Goal: Navigation & Orientation: Find specific page/section

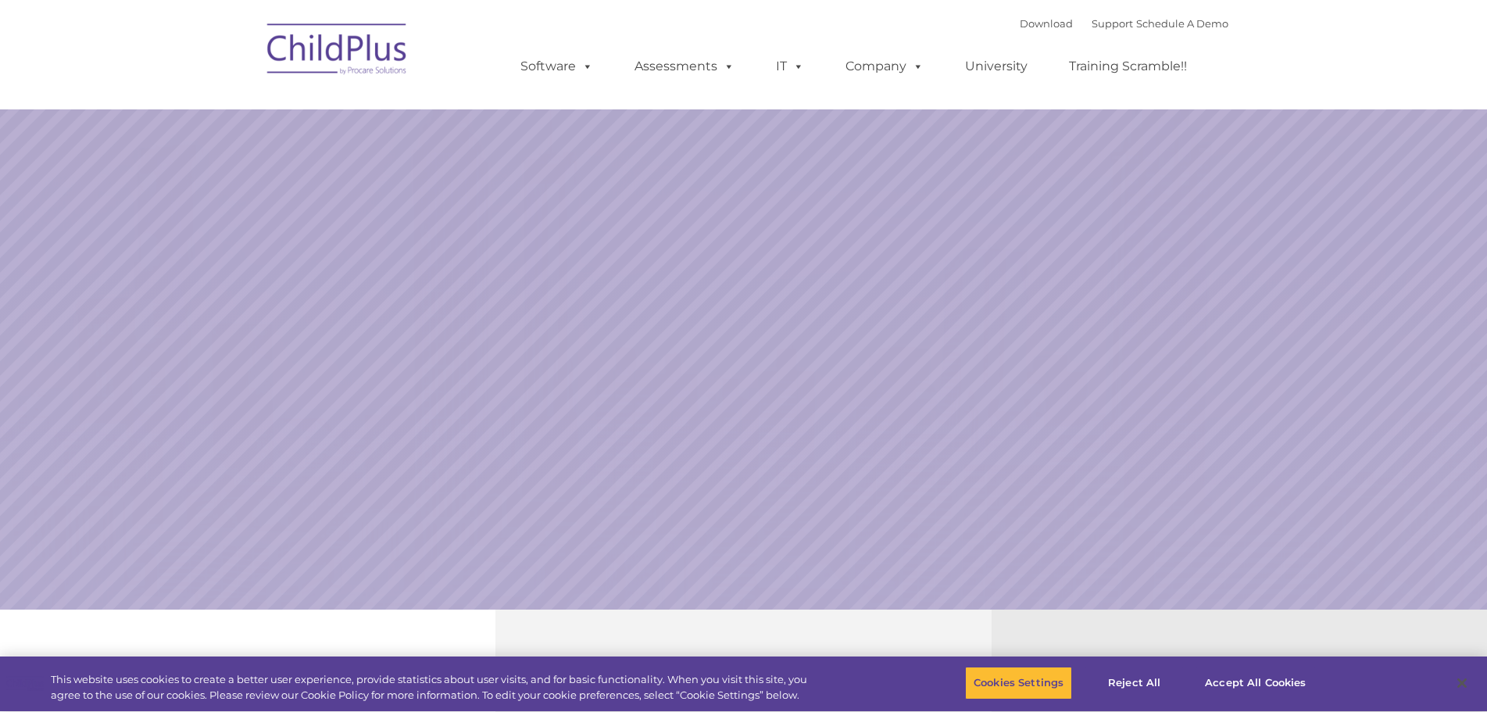
select select "MEDIUM"
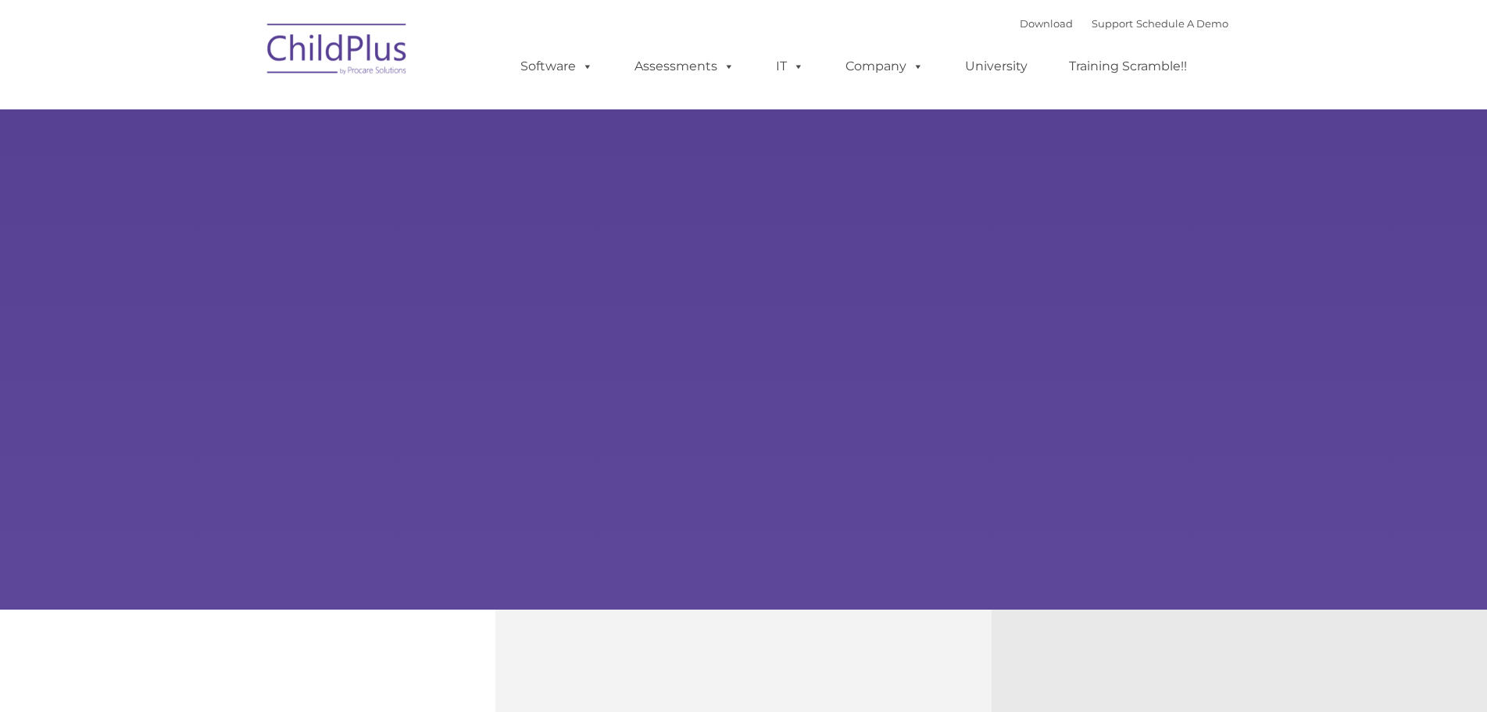
type input ""
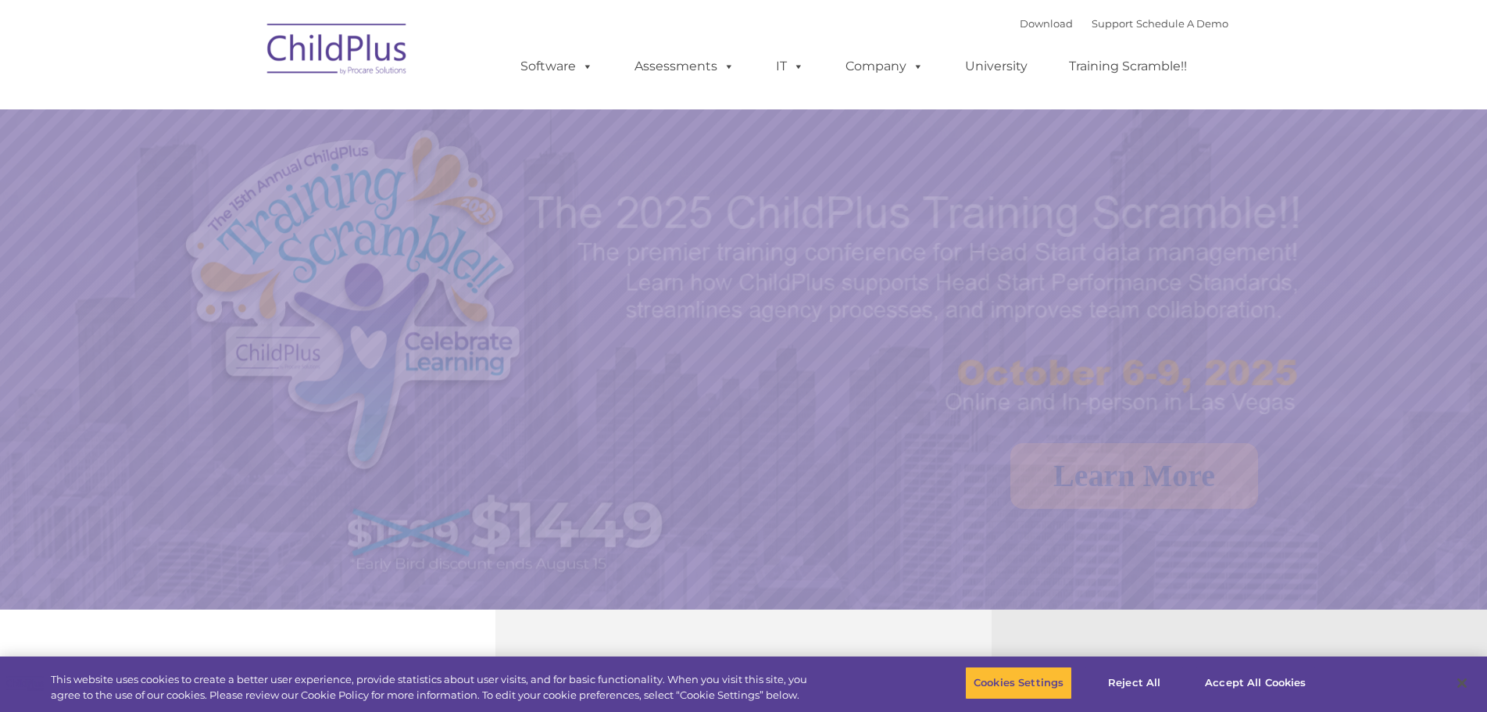
select select "MEDIUM"
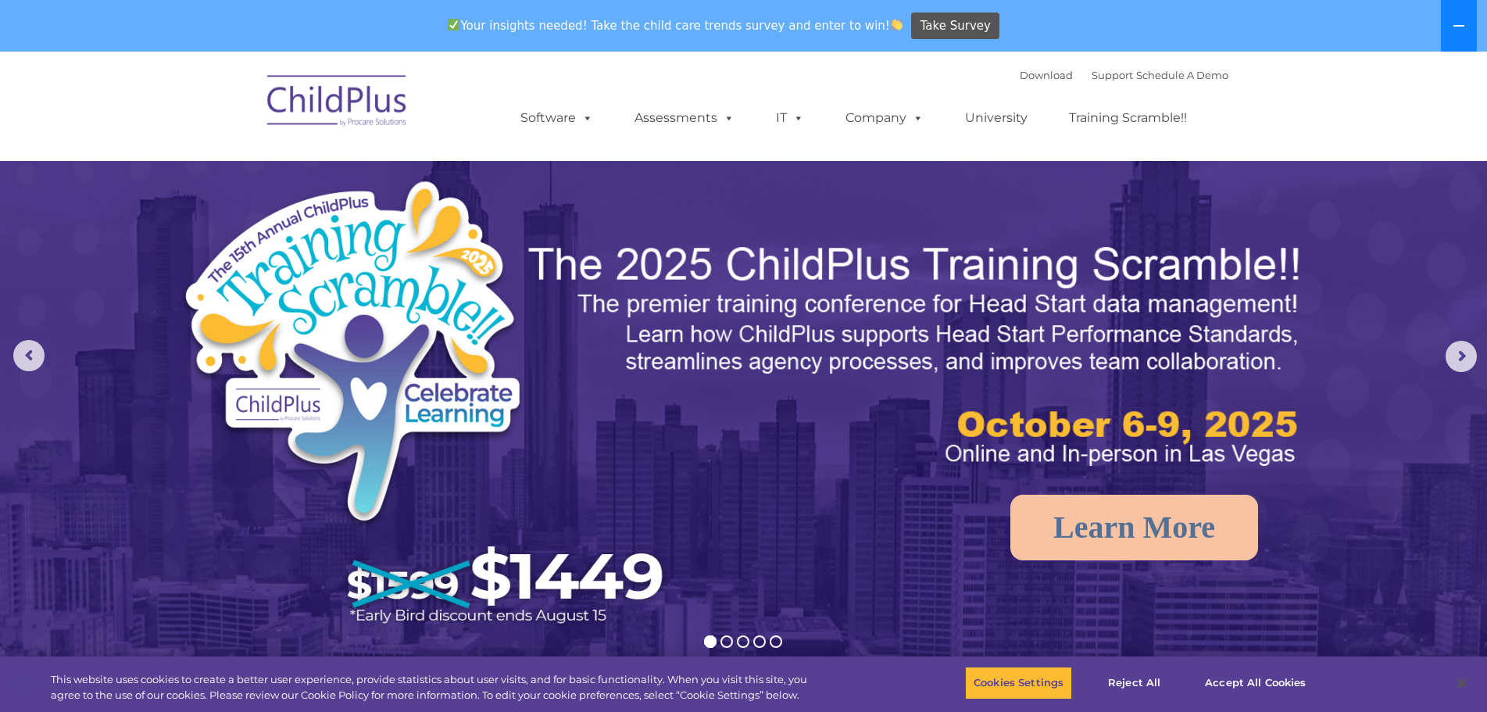
click at [1467, 27] on button at bounding box center [1459, 26] width 36 height 52
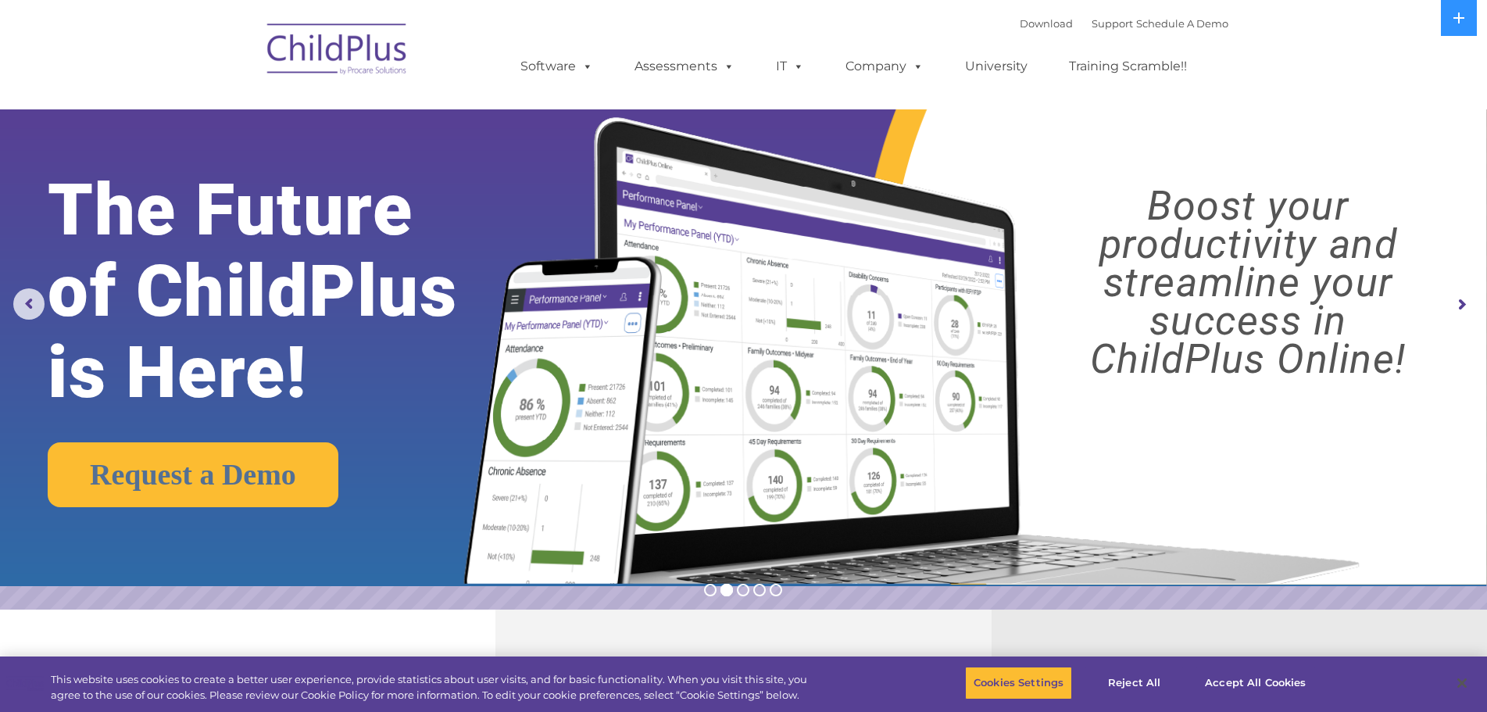
click at [368, 59] on img at bounding box center [337, 52] width 156 height 78
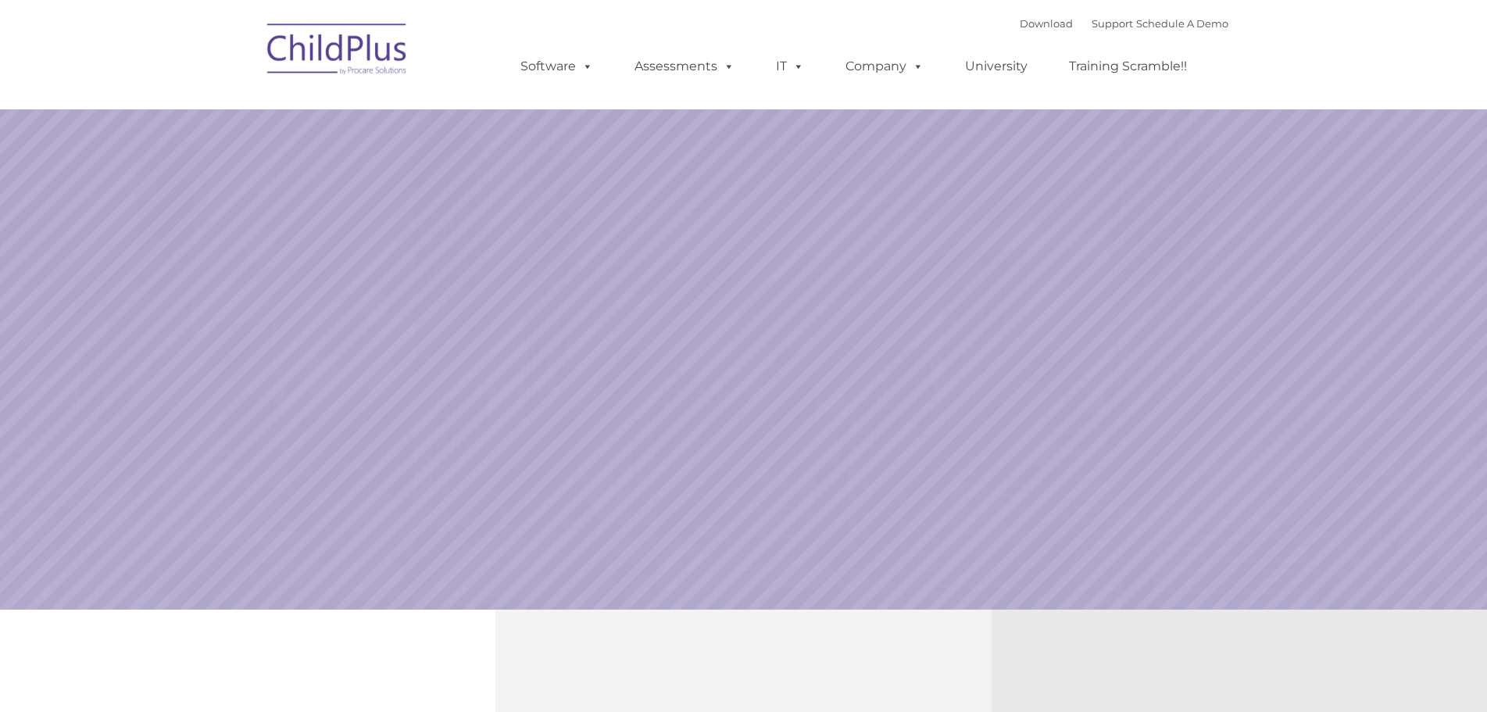
type input ""
select select "MEDIUM"
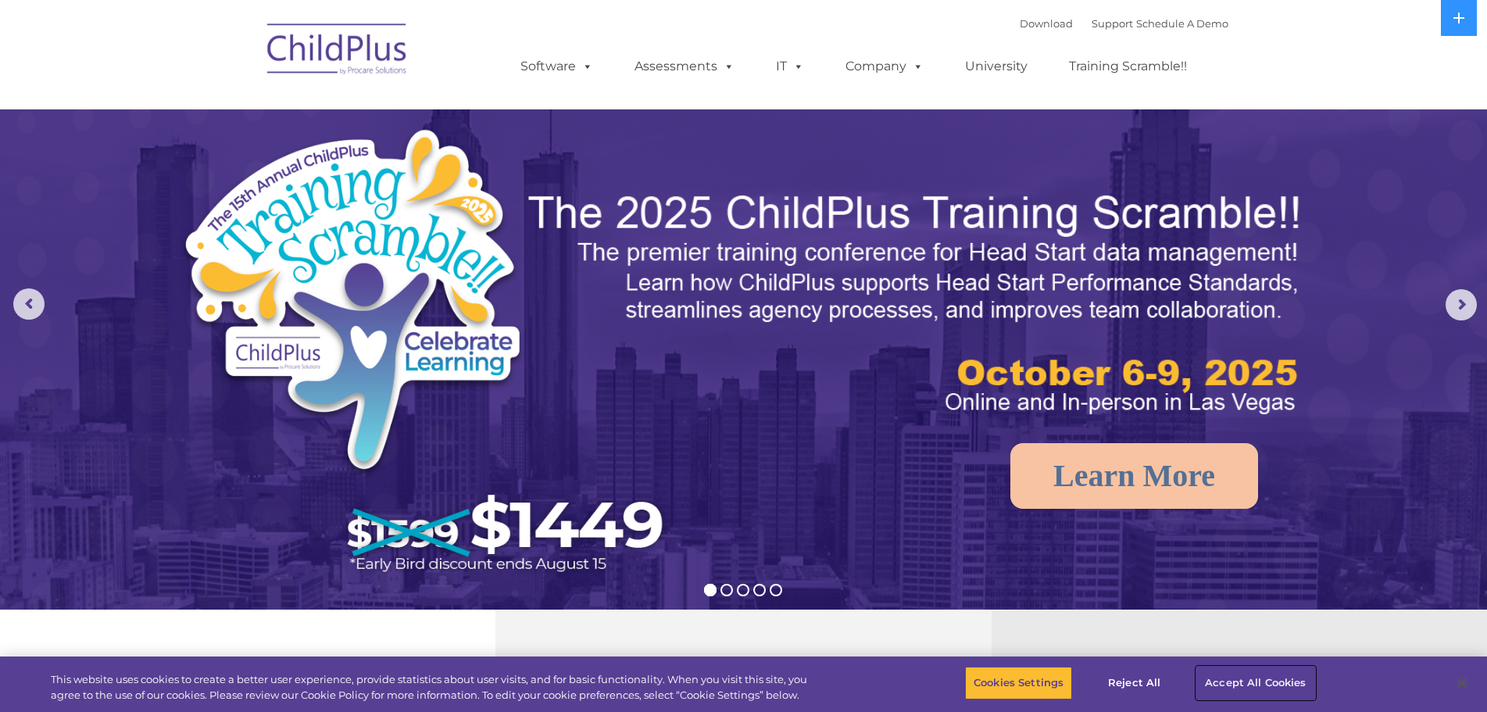
click at [1224, 683] on button "Accept All Cookies" at bounding box center [1255, 682] width 118 height 33
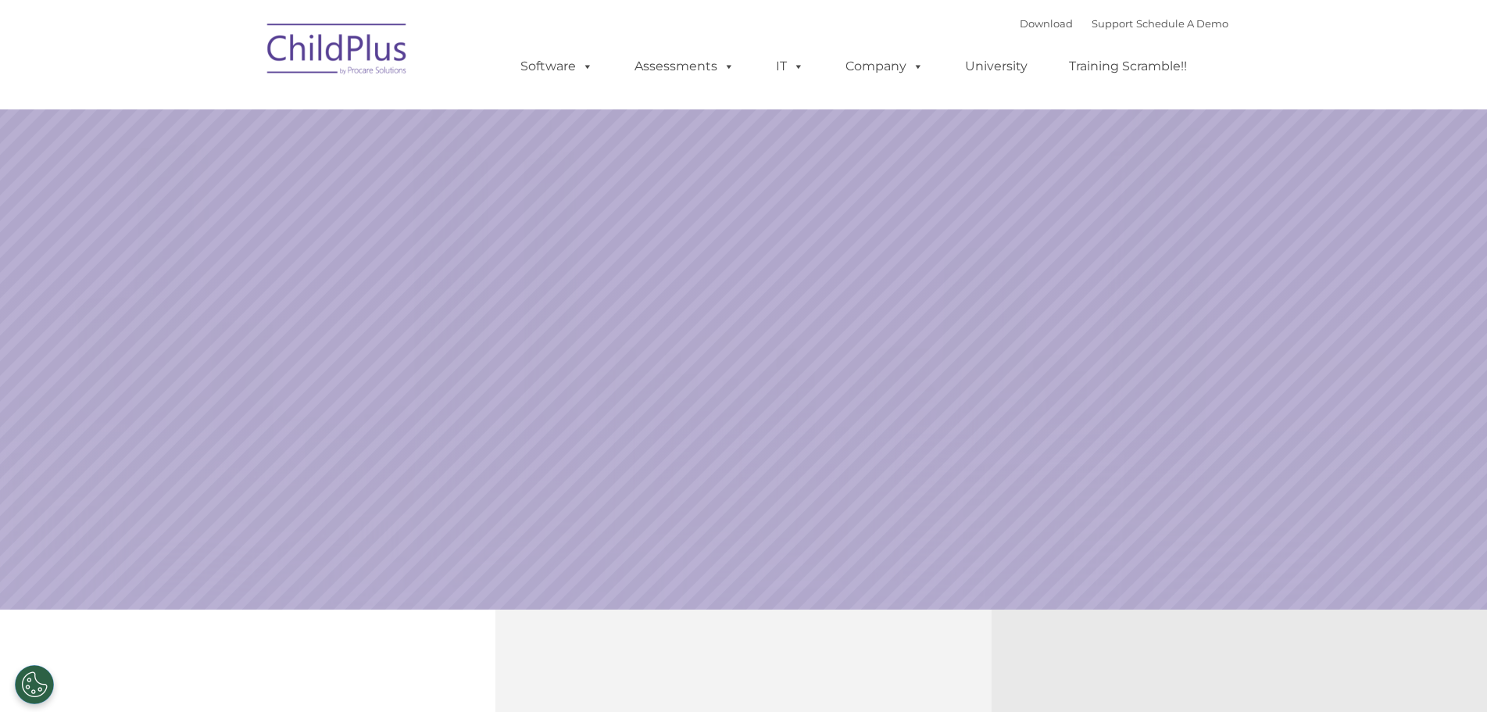
select select "MEDIUM"
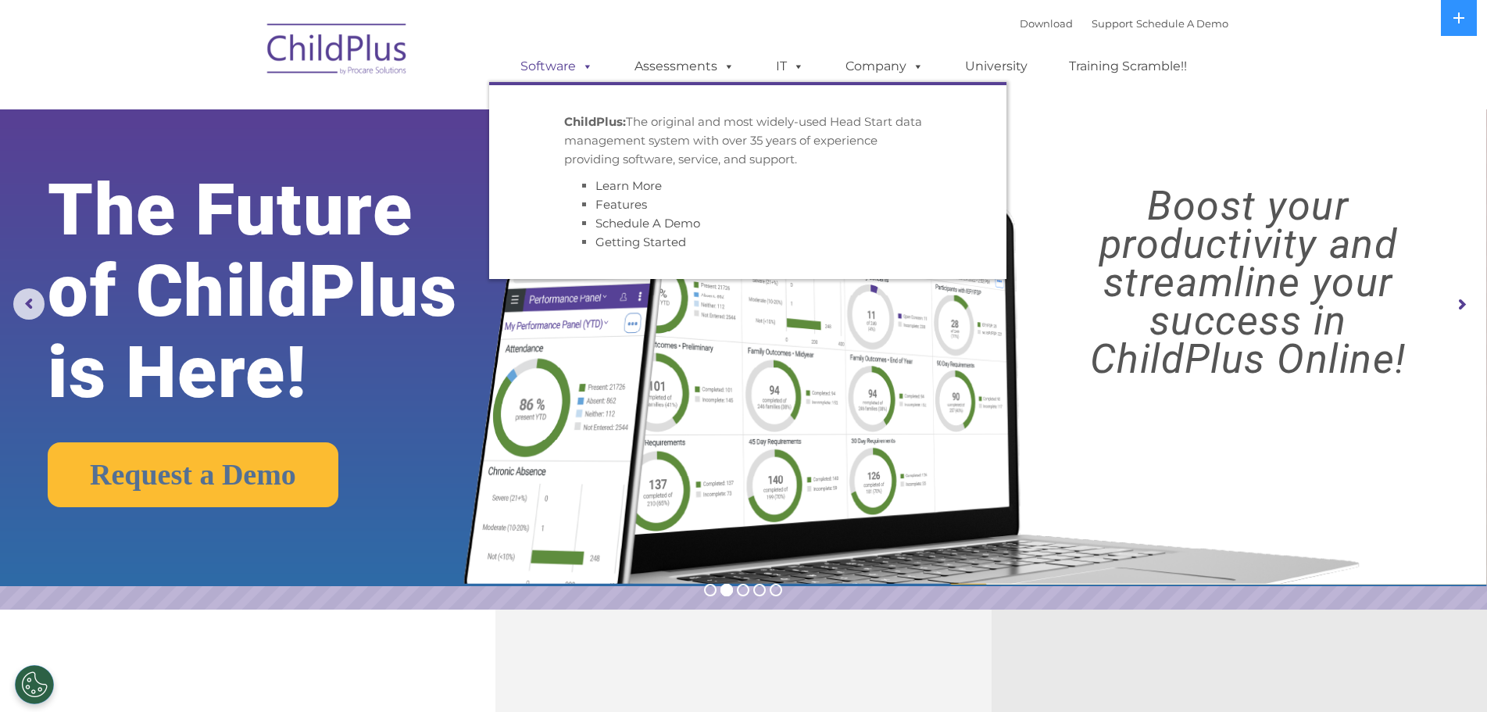
click at [535, 56] on link "Software" at bounding box center [557, 66] width 104 height 31
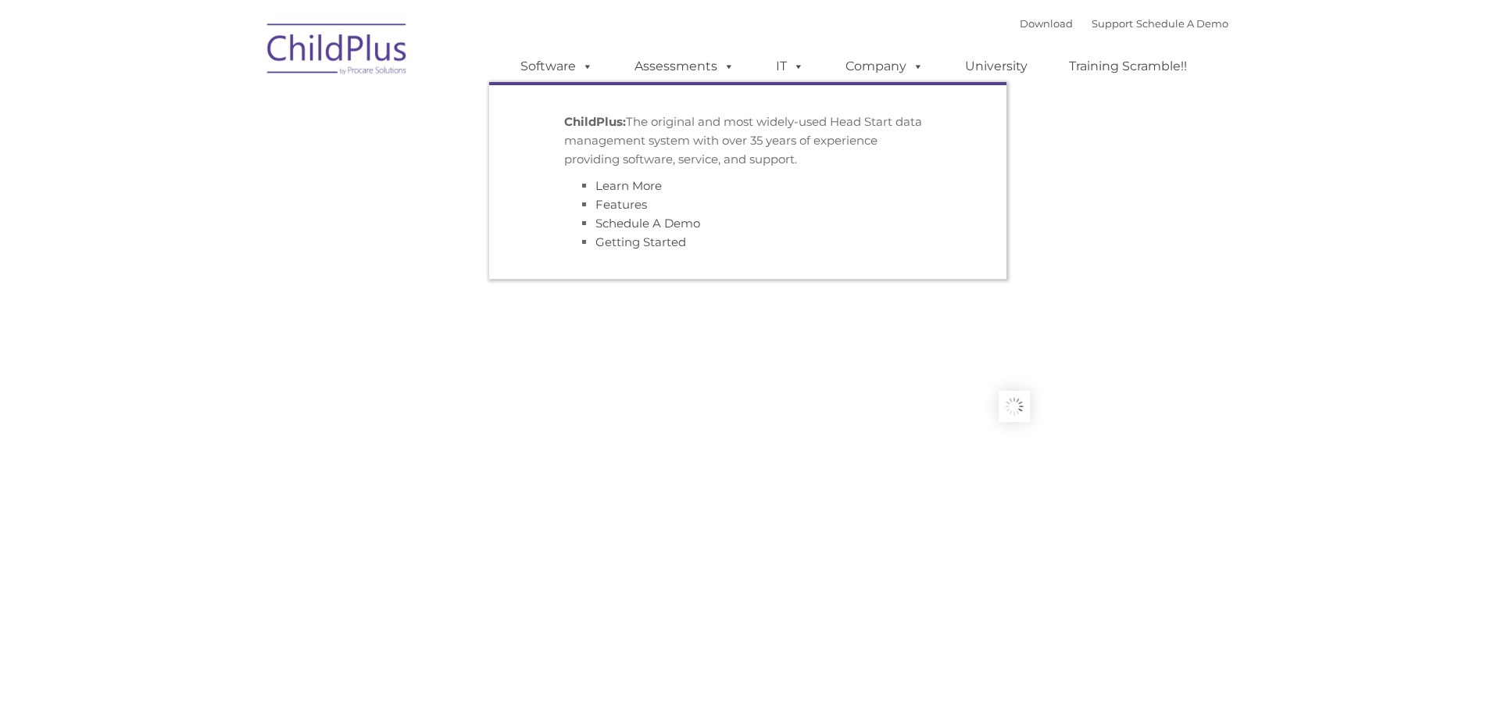
type input ""
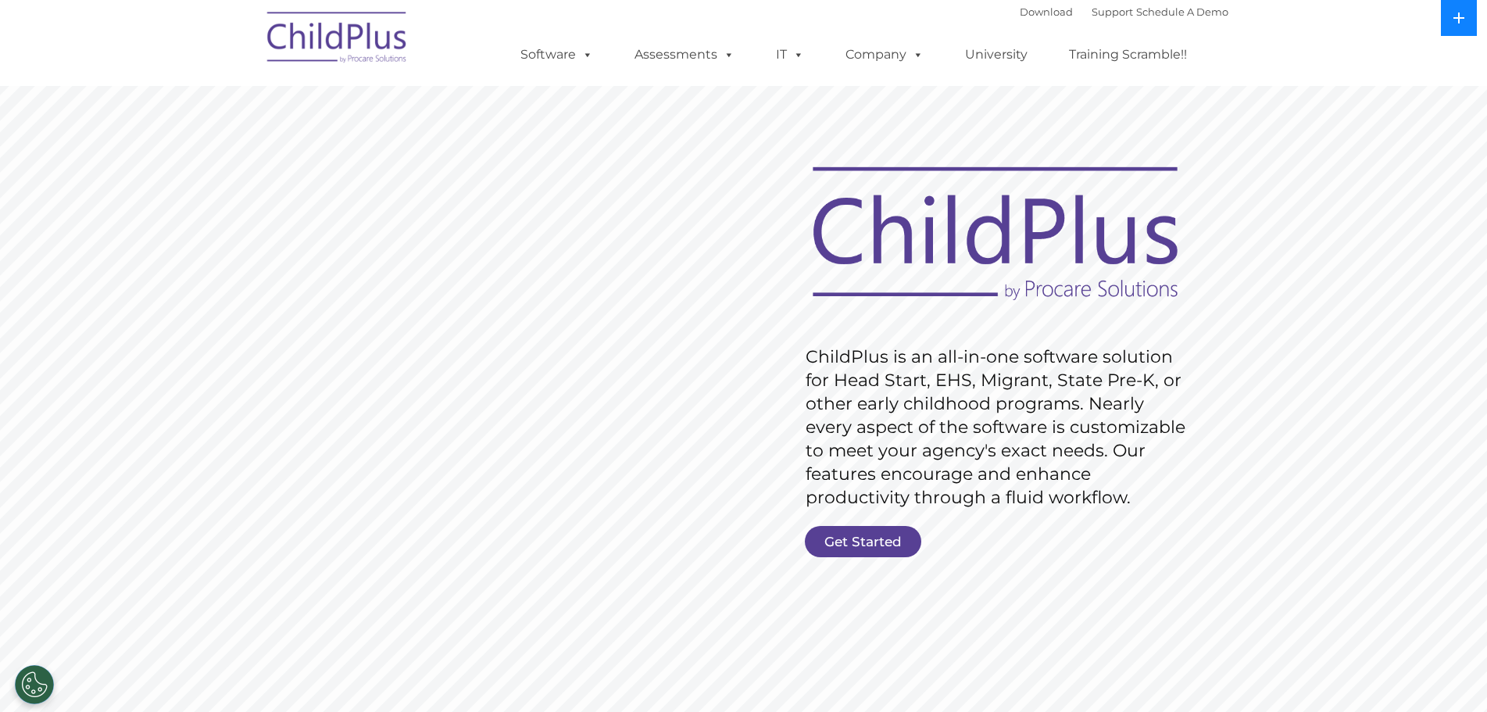
click at [1462, 13] on icon at bounding box center [1459, 18] width 13 height 13
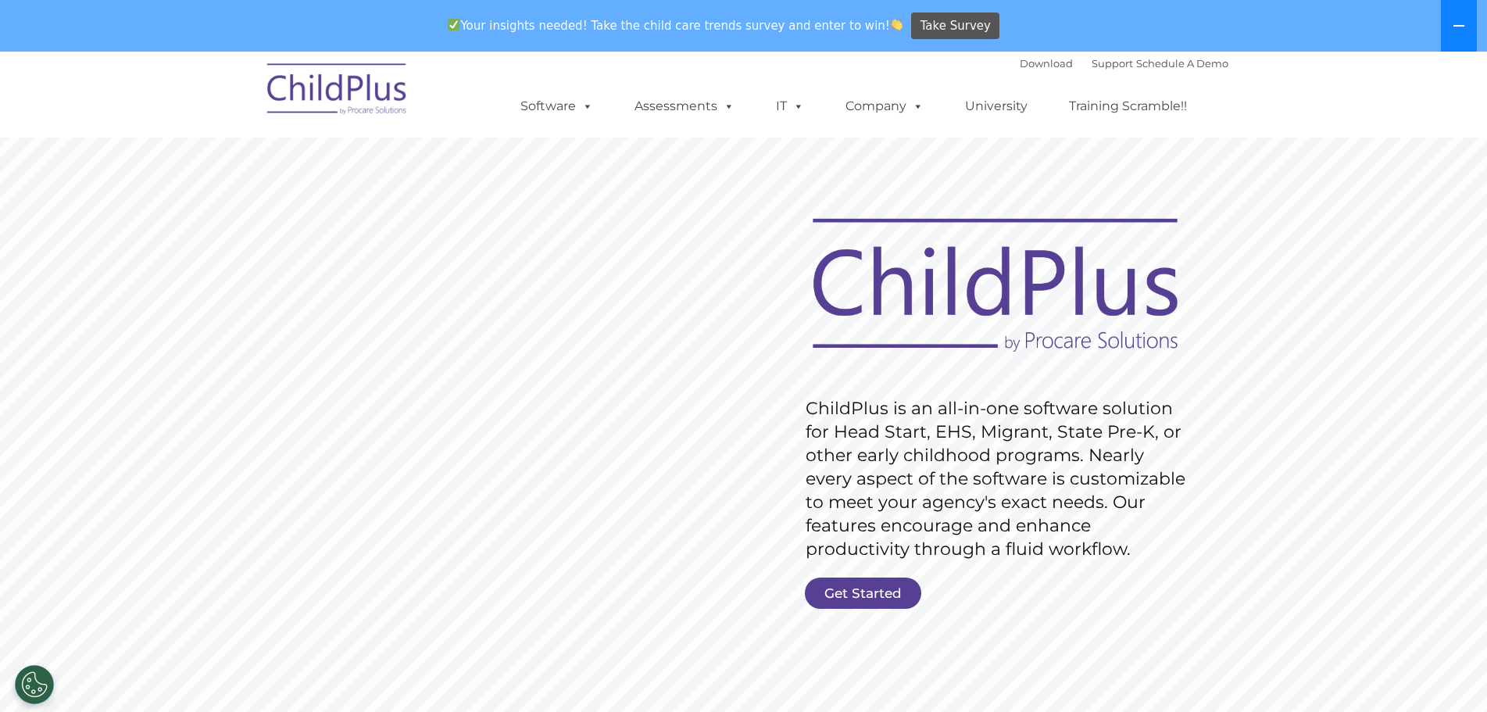
click at [1467, 29] on button at bounding box center [1459, 26] width 36 height 52
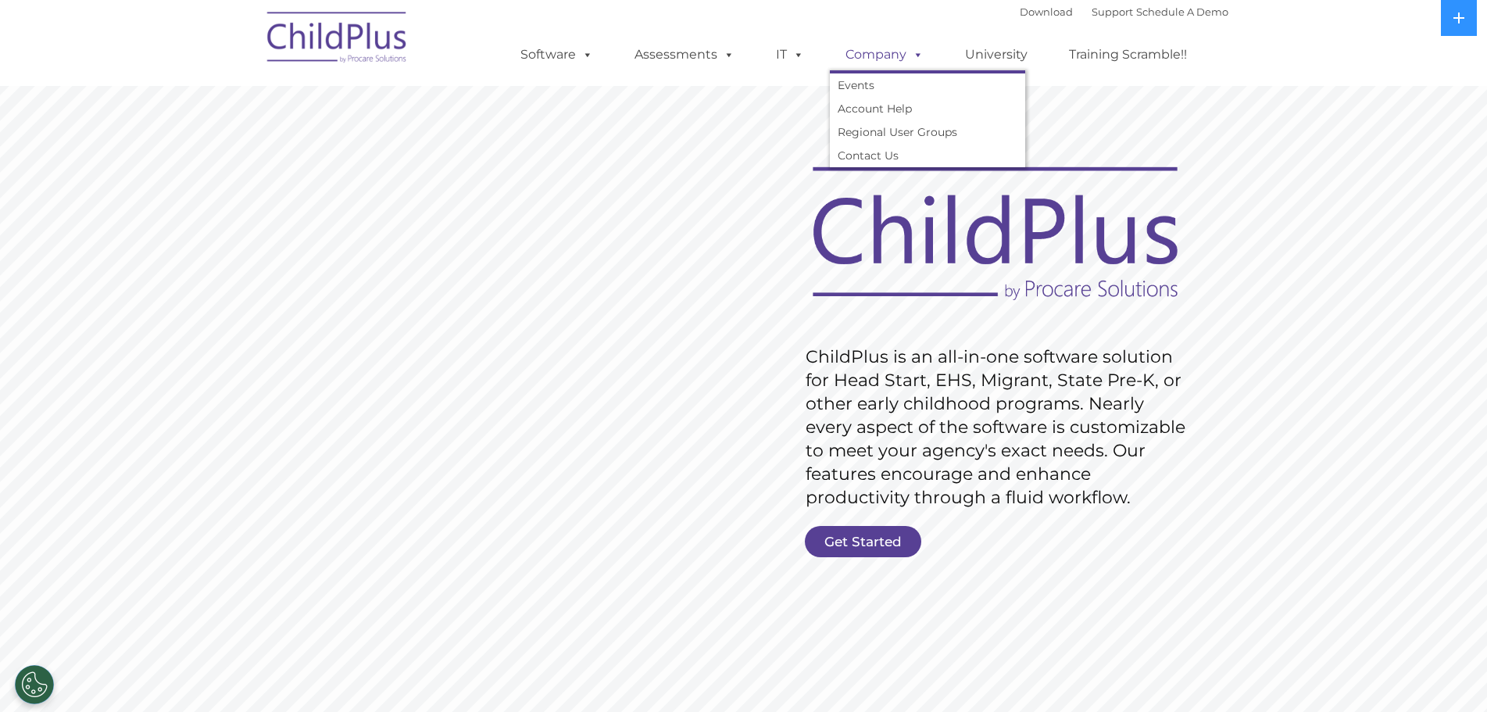
click at [913, 52] on span at bounding box center [914, 54] width 17 height 15
